Goal: Transaction & Acquisition: Purchase product/service

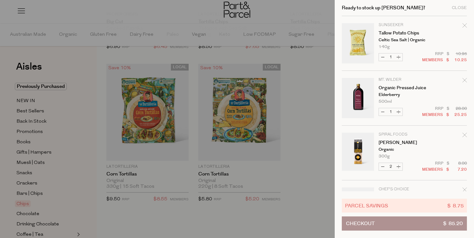
scroll to position [44, 0]
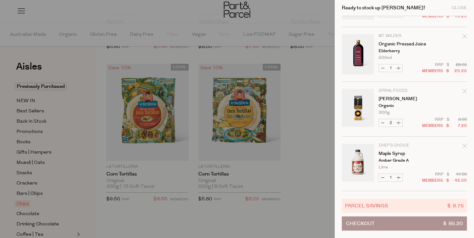
click at [293, 120] on div at bounding box center [237, 119] width 474 height 238
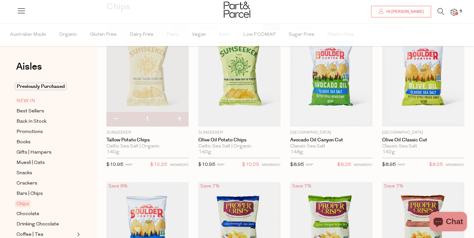
click at [29, 100] on span "NEW IN" at bounding box center [25, 101] width 19 height 8
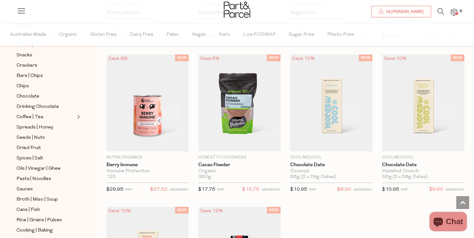
scroll to position [197, 0]
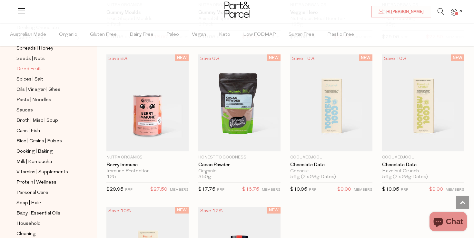
click at [36, 70] on span "Dried Fruit" at bounding box center [28, 70] width 25 height 8
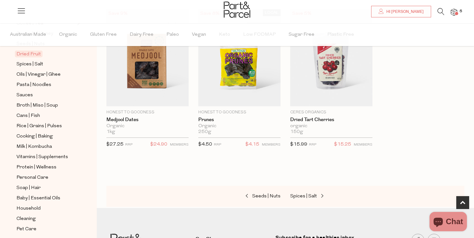
scroll to position [235, 0]
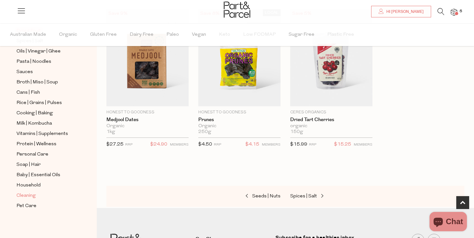
click at [30, 198] on span "Cleaning" at bounding box center [25, 196] width 19 height 8
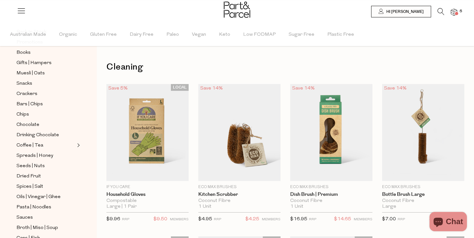
scroll to position [235, 0]
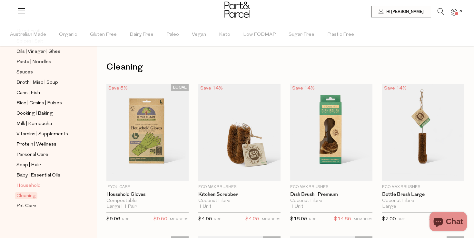
click at [35, 187] on span "Household" at bounding box center [28, 186] width 24 height 8
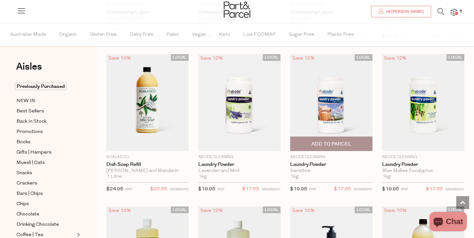
scroll to position [1580, 0]
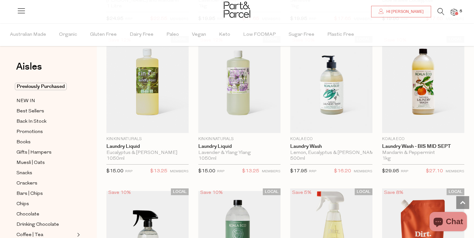
click at [457, 11] on img at bounding box center [454, 12] width 6 height 7
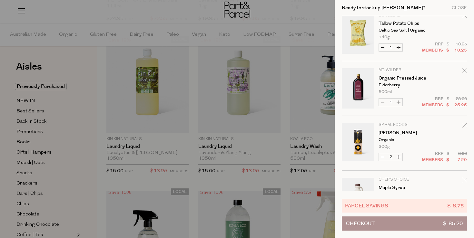
scroll to position [44, 0]
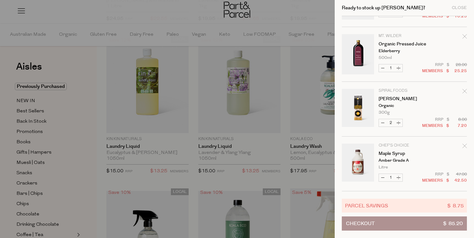
click at [409, 224] on button "Checkout $ 85.20" at bounding box center [404, 224] width 125 height 14
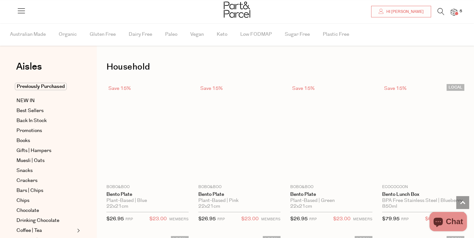
scroll to position [541, 0]
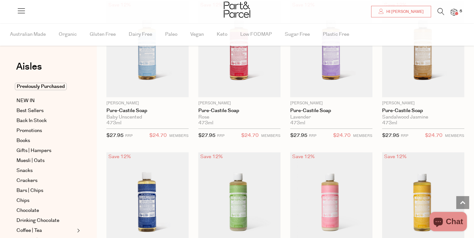
click at [439, 12] on icon at bounding box center [441, 11] width 7 height 7
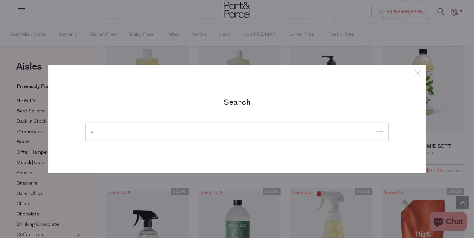
scroll to position [1582, 0]
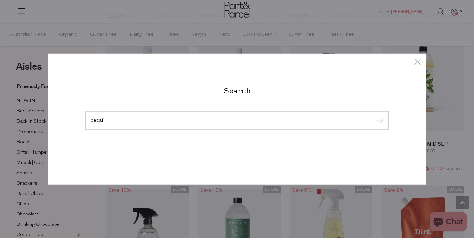
type input "decaf"
click at [374, 116] on input "submit" at bounding box center [379, 121] width 10 height 10
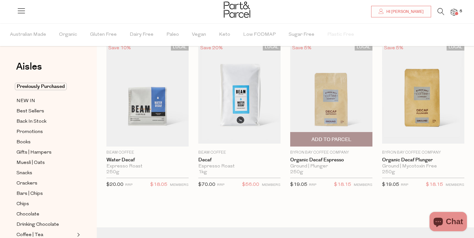
scroll to position [27, 0]
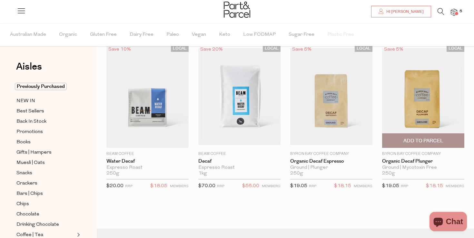
click at [425, 115] on img at bounding box center [423, 96] width 82 height 97
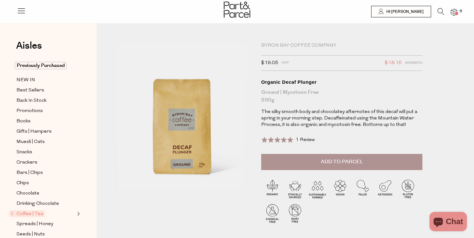
click at [373, 165] on button "Add to Parcel" at bounding box center [341, 162] width 161 height 16
